Goal: Find contact information: Find contact information

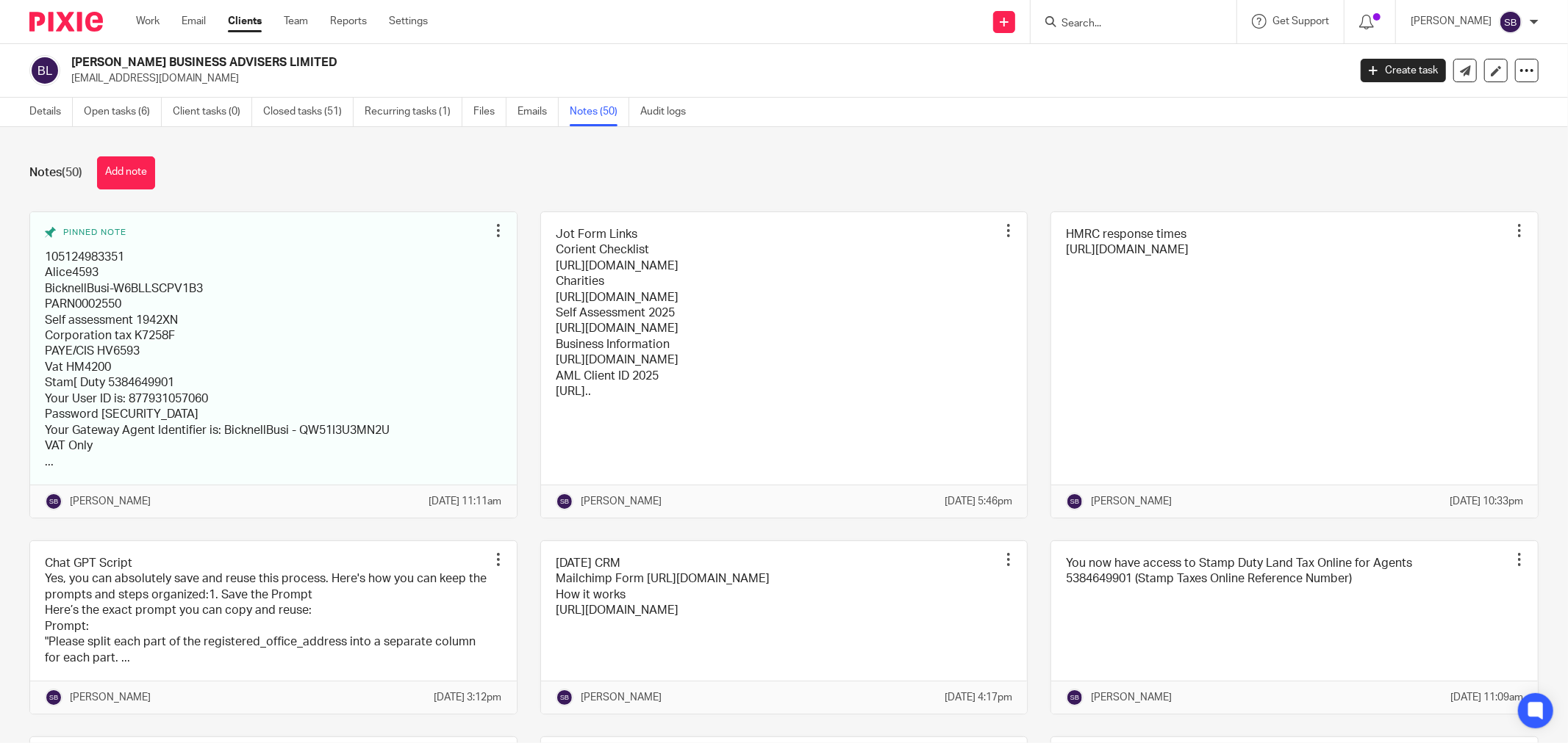
click at [1110, 22] on input "Search" at bounding box center [1125, 24] width 133 height 13
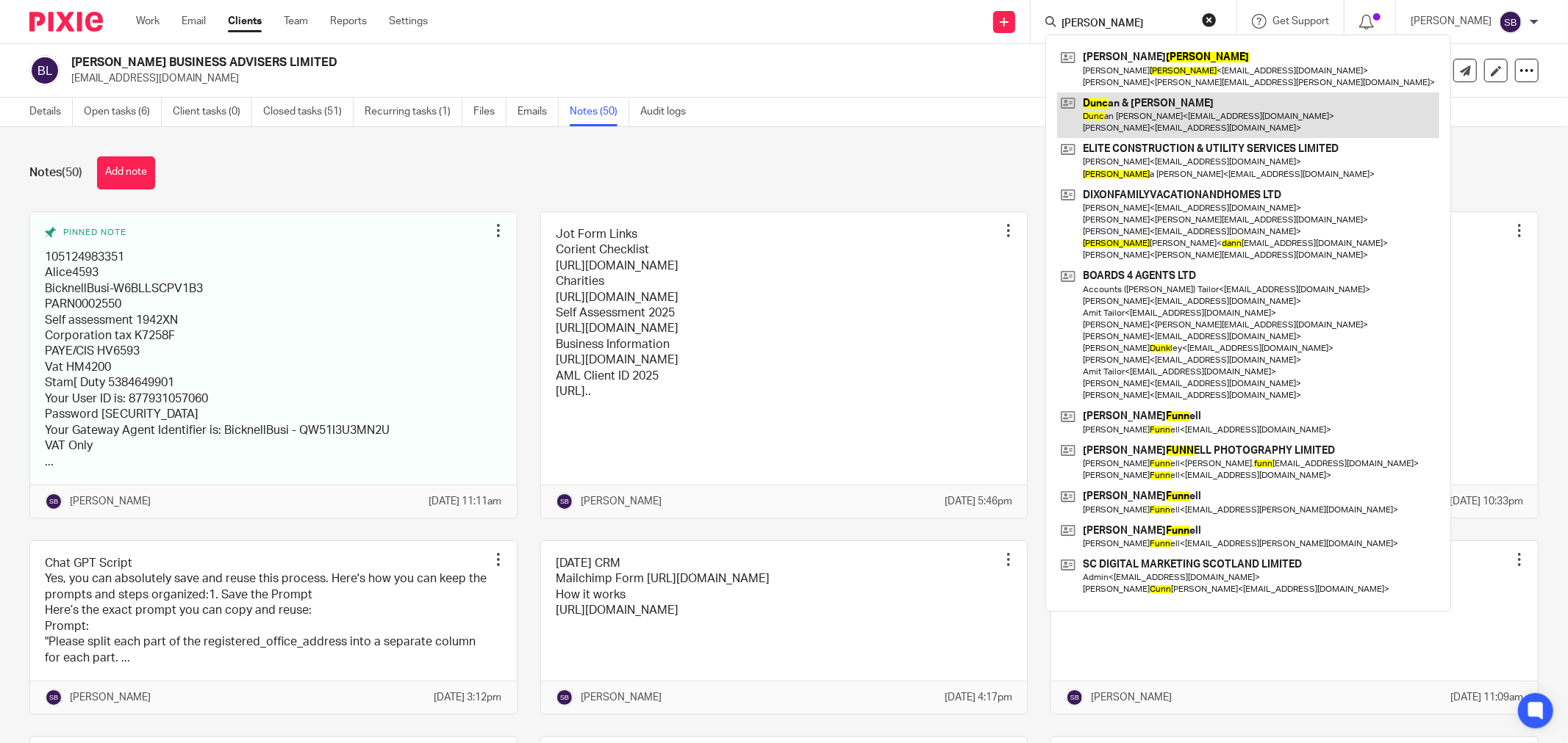
type input "dunn"
click at [1105, 94] on link at bounding box center [1247, 115] width 382 height 45
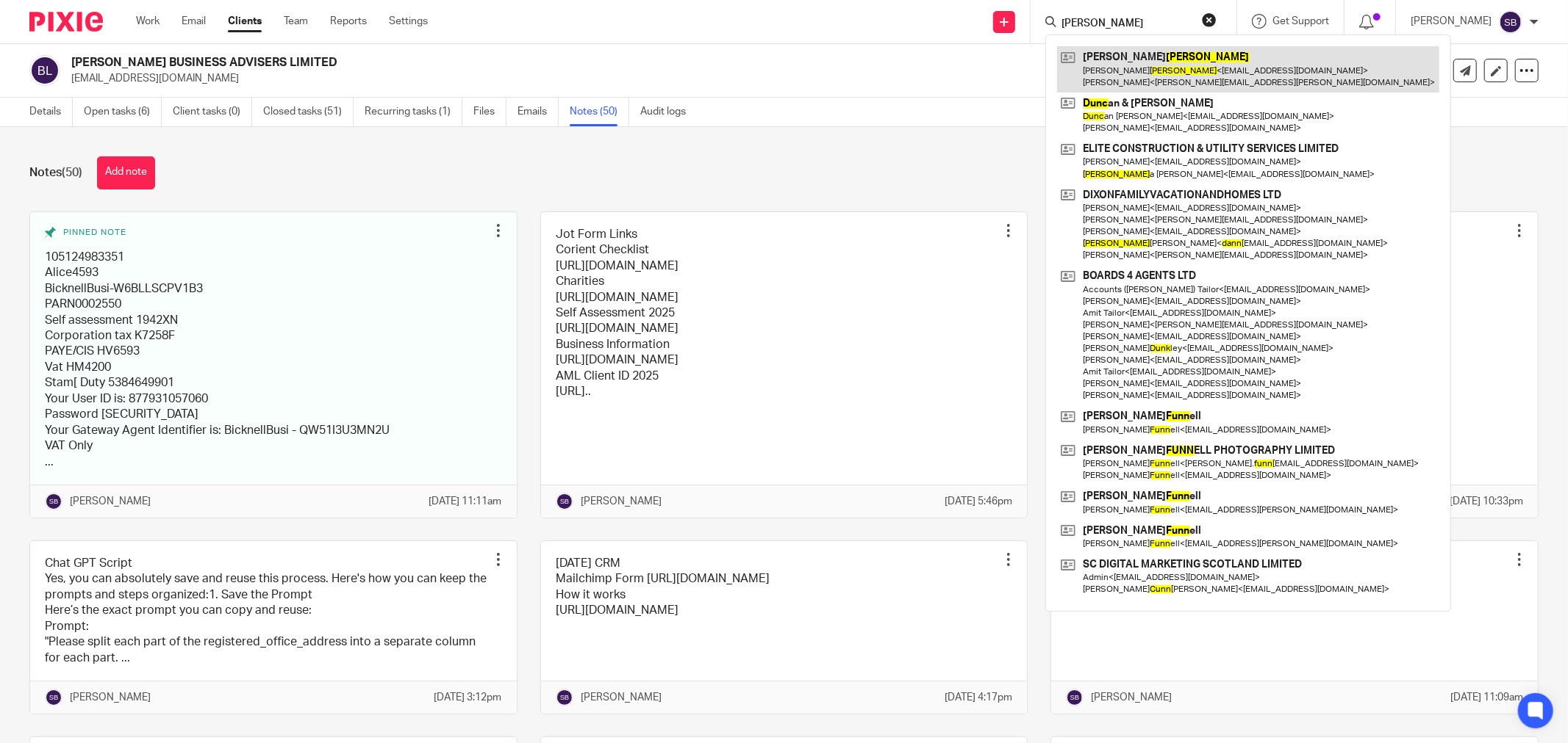
click at [1105, 74] on link at bounding box center [1247, 69] width 382 height 45
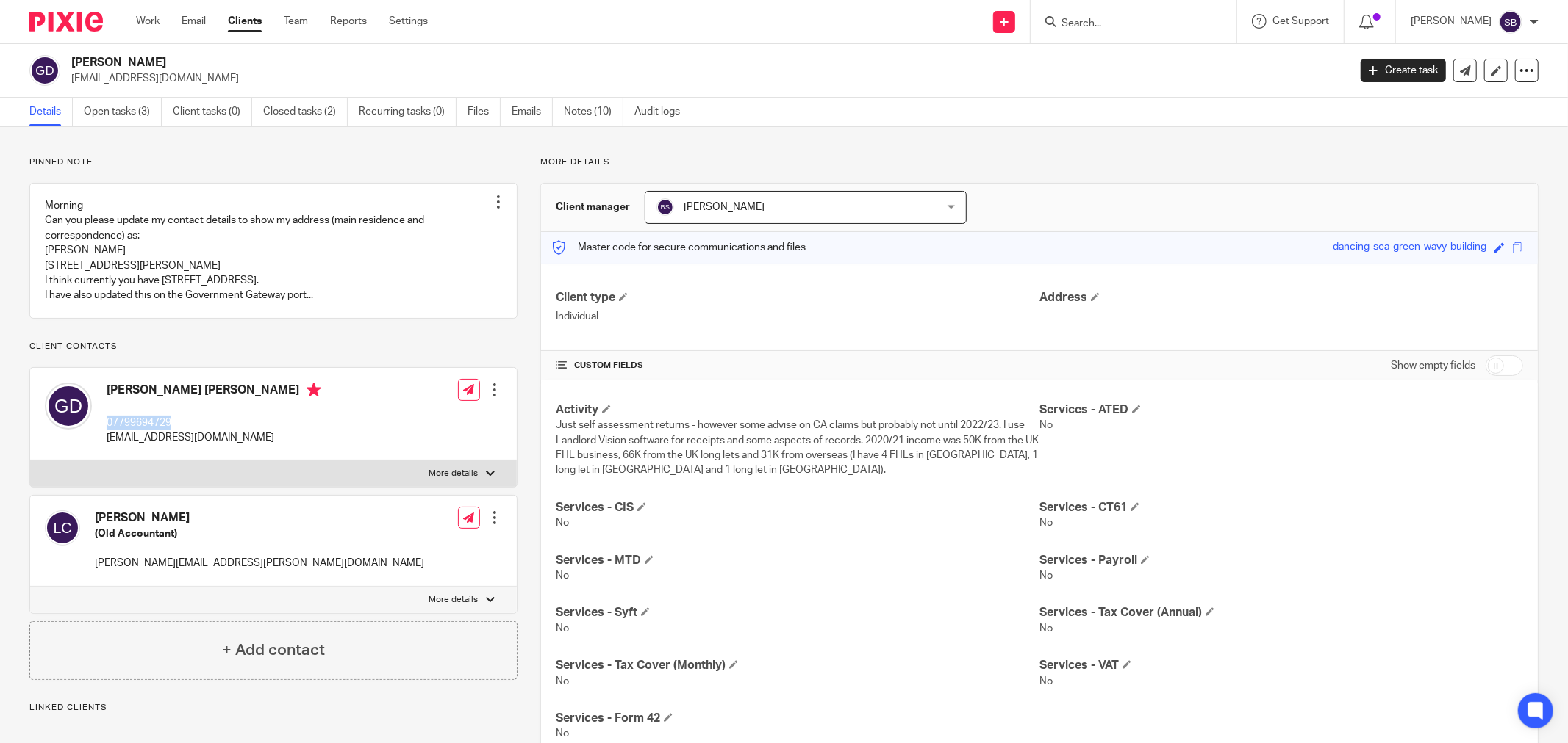
drag, startPoint x: 103, startPoint y: 464, endPoint x: 184, endPoint y: 464, distance: 81.0
click at [184, 453] on div "[PERSON_NAME] [PERSON_NAME] 07799694729 [EMAIL_ADDRESS][DOMAIN_NAME]" at bounding box center [183, 414] width 276 height 77
copy p "07799694729"
